Goal: Task Accomplishment & Management: Use online tool/utility

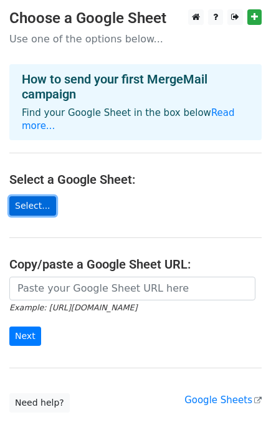
click at [26, 196] on link "Select..." at bounding box center [32, 205] width 47 height 19
click at [22, 196] on link "Select..." at bounding box center [32, 205] width 47 height 19
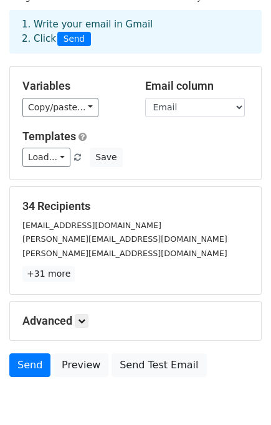
scroll to position [46, 0]
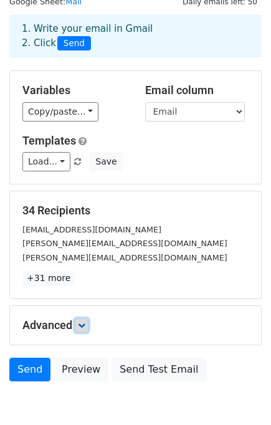
click at [88, 324] on link at bounding box center [82, 325] width 14 height 14
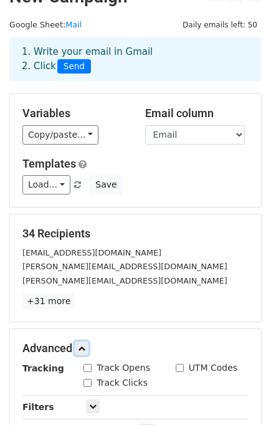
scroll to position [0, 0]
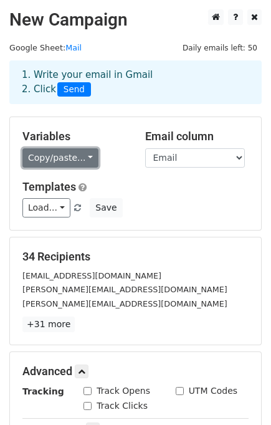
click at [81, 156] on link "Copy/paste..." at bounding box center [60, 157] width 76 height 19
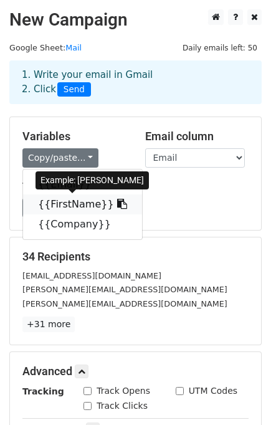
click at [117, 202] on icon at bounding box center [122, 204] width 10 height 10
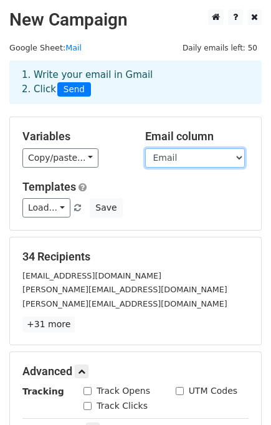
click at [242, 164] on select "Email FirstName Company" at bounding box center [195, 157] width 100 height 19
click at [194, 199] on div "Load... No templates saved Save" at bounding box center [135, 207] width 245 height 19
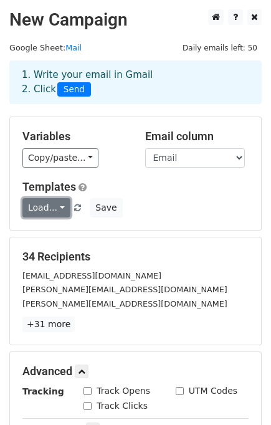
click at [59, 209] on link "Load..." at bounding box center [46, 207] width 48 height 19
click at [159, 202] on div "Load... No templates saved Save" at bounding box center [135, 207] width 245 height 19
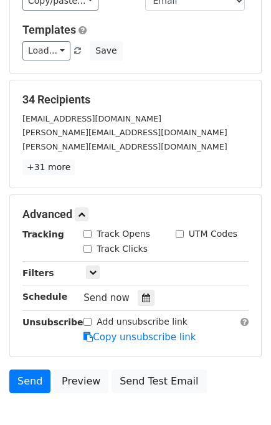
scroll to position [194, 0]
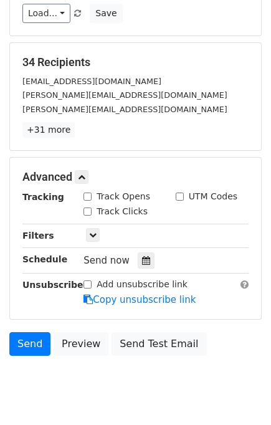
click at [88, 196] on input "Track Opens" at bounding box center [87, 196] width 8 height 8
checkbox input "true"
click at [88, 207] on input "Track Clicks" at bounding box center [87, 211] width 8 height 8
checkbox input "true"
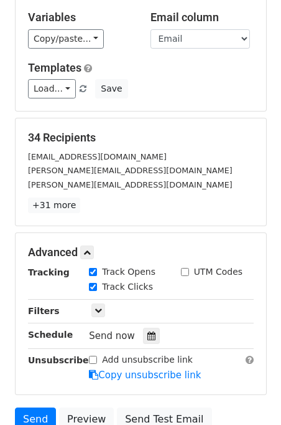
scroll to position [0, 0]
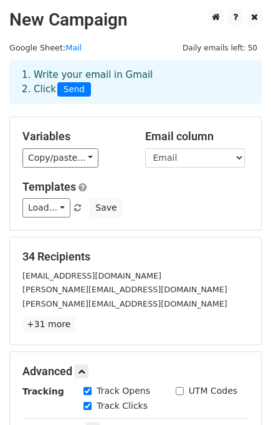
click at [78, 294] on div "[PERSON_NAME][EMAIL_ADDRESS][DOMAIN_NAME]" at bounding box center [135, 289] width 245 height 14
click at [36, 321] on link "+31 more" at bounding box center [48, 324] width 52 height 16
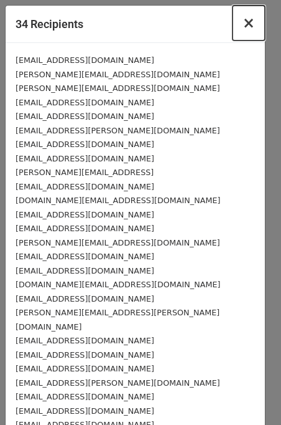
click at [243, 24] on span "×" at bounding box center [249, 22] width 12 height 17
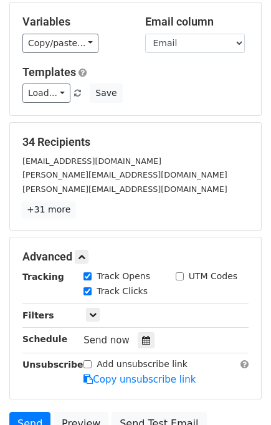
scroll to position [227, 0]
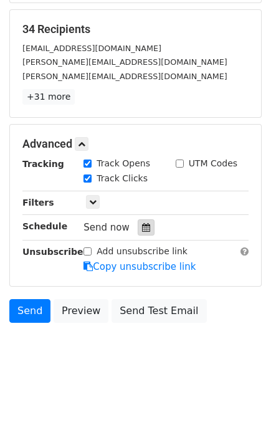
click at [142, 223] on icon at bounding box center [146, 227] width 8 height 9
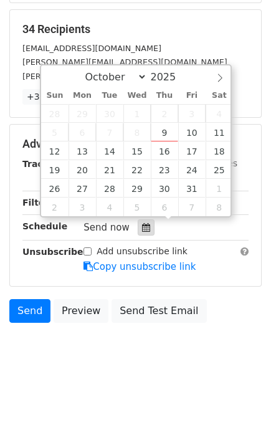
click at [142, 223] on icon at bounding box center [146, 227] width 8 height 9
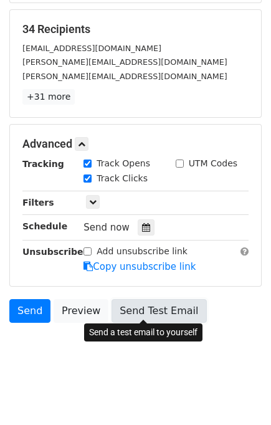
click at [111, 316] on link "Send Test Email" at bounding box center [158, 311] width 95 height 24
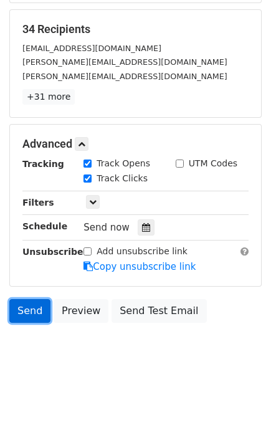
click at [19, 314] on link "Send" at bounding box center [29, 311] width 41 height 24
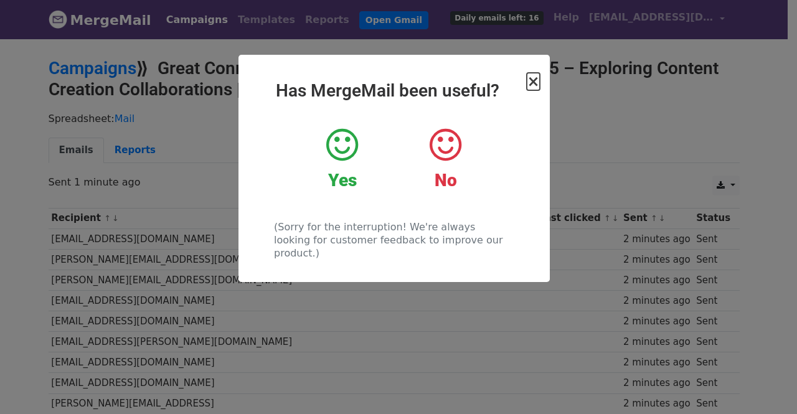
click at [535, 81] on span "×" at bounding box center [533, 81] width 12 height 17
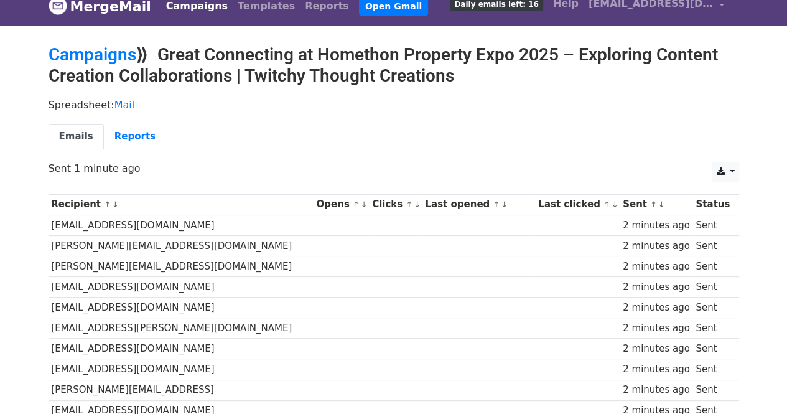
scroll to position [12, 0]
